Goal: Browse casually: Explore the website without a specific task or goal

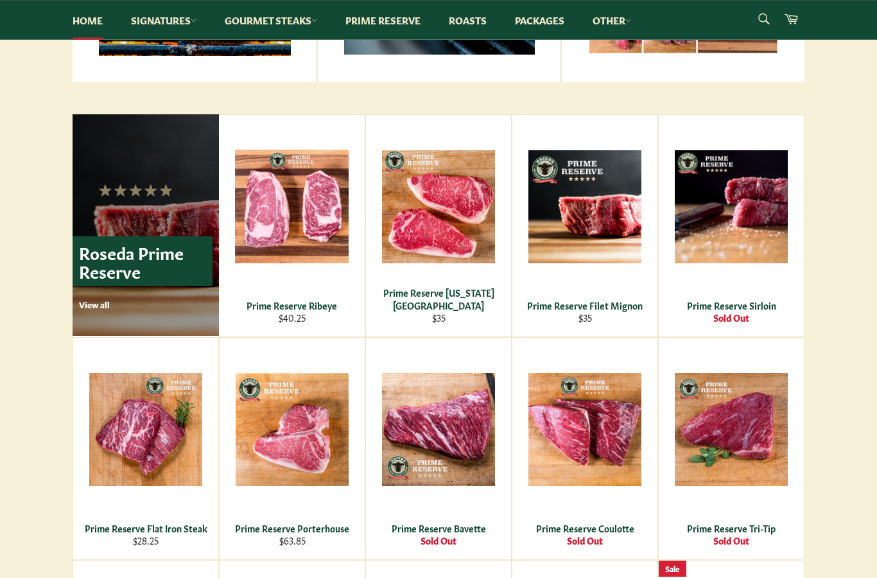
scroll to position [754, 0]
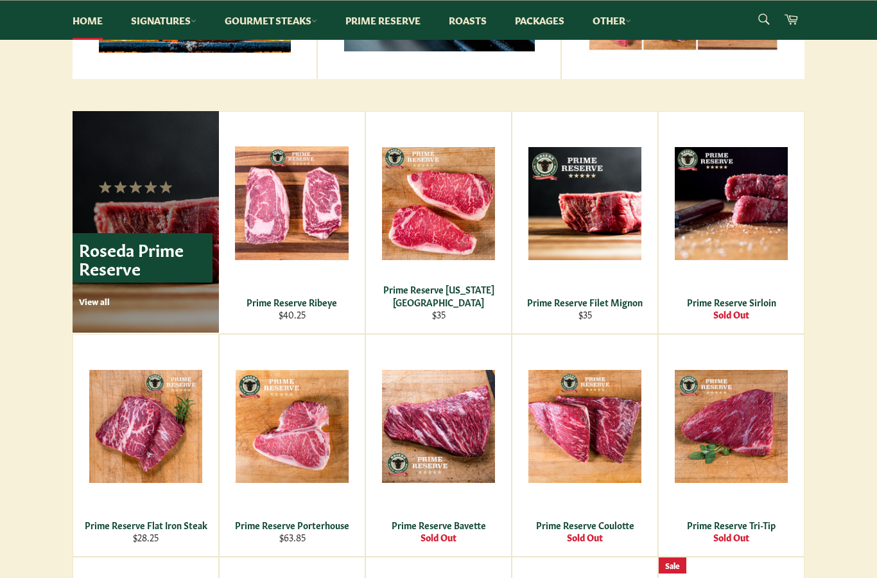
click at [98, 302] on p "View all" at bounding box center [146, 301] width 134 height 12
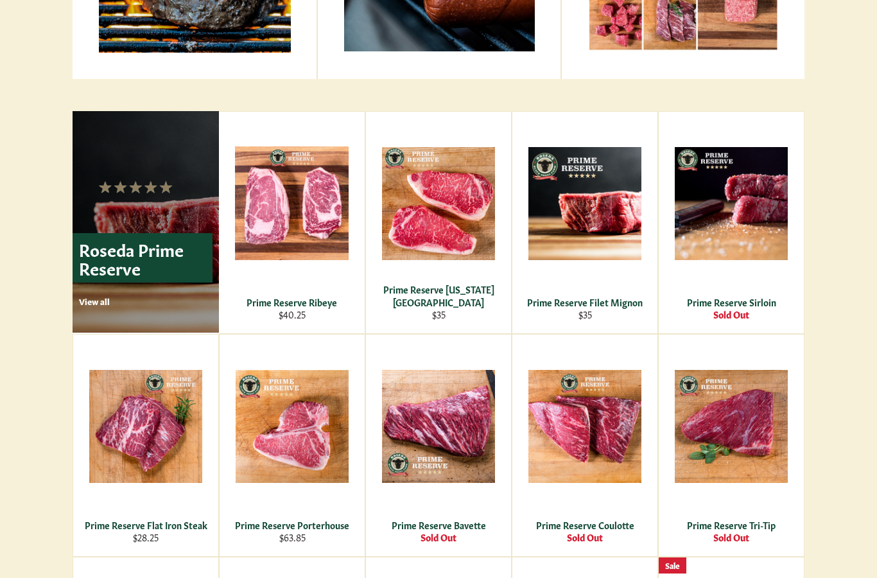
scroll to position [806, 0]
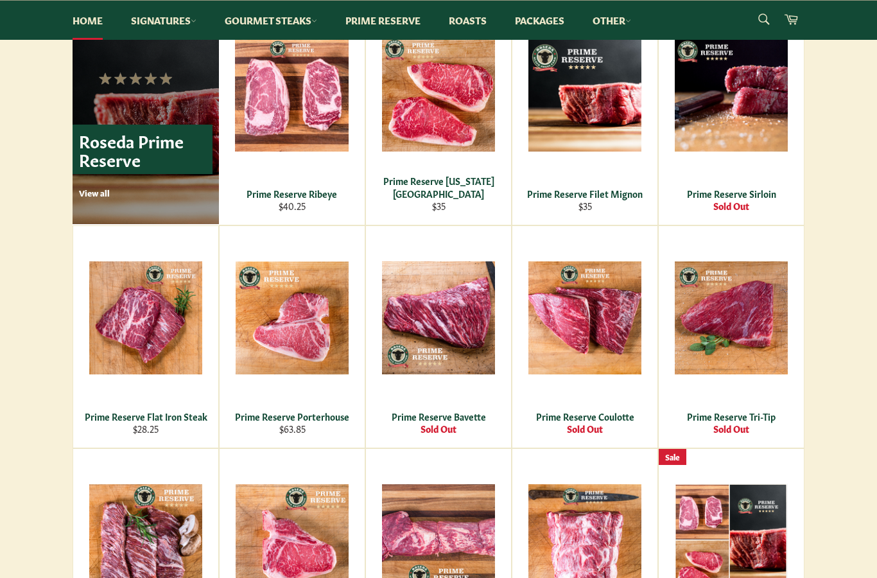
scroll to position [860, 0]
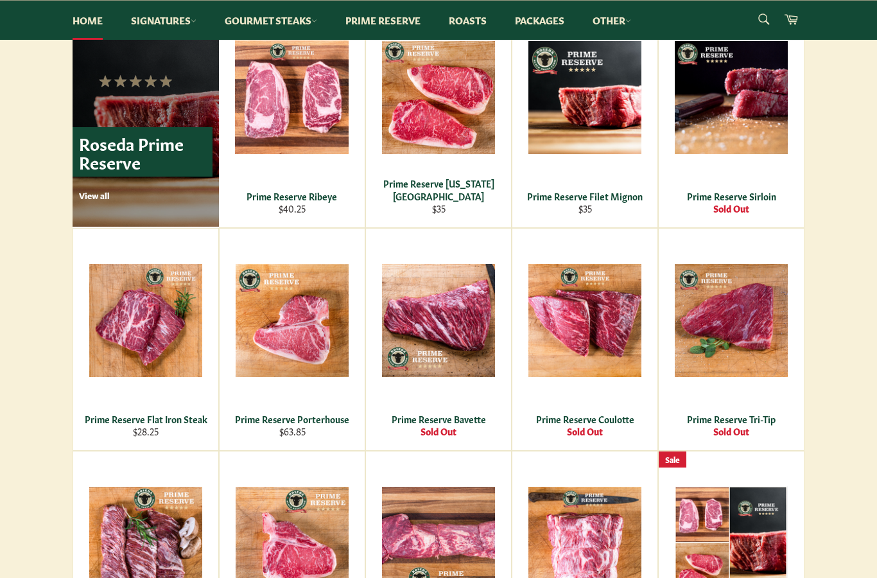
click at [832, 292] on div "Roseda Prime Reserve View all Prime Reserve Ribeye Regular price $40.25 View Pr…" at bounding box center [438, 339] width 877 height 668
click at [751, 310] on div "View" at bounding box center [731, 340] width 145 height 222
